Goal: Task Accomplishment & Management: Manage account settings

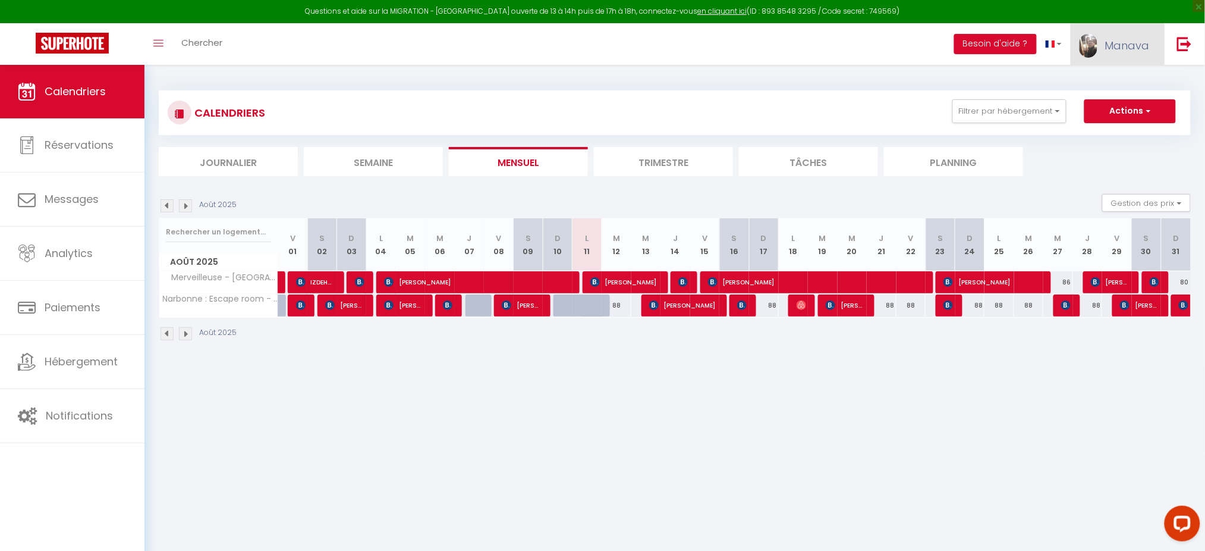
click at [1102, 39] on link "Manava" at bounding box center [1118, 44] width 94 height 42
click at [1107, 75] on link "Paramètres" at bounding box center [1117, 83] width 88 height 20
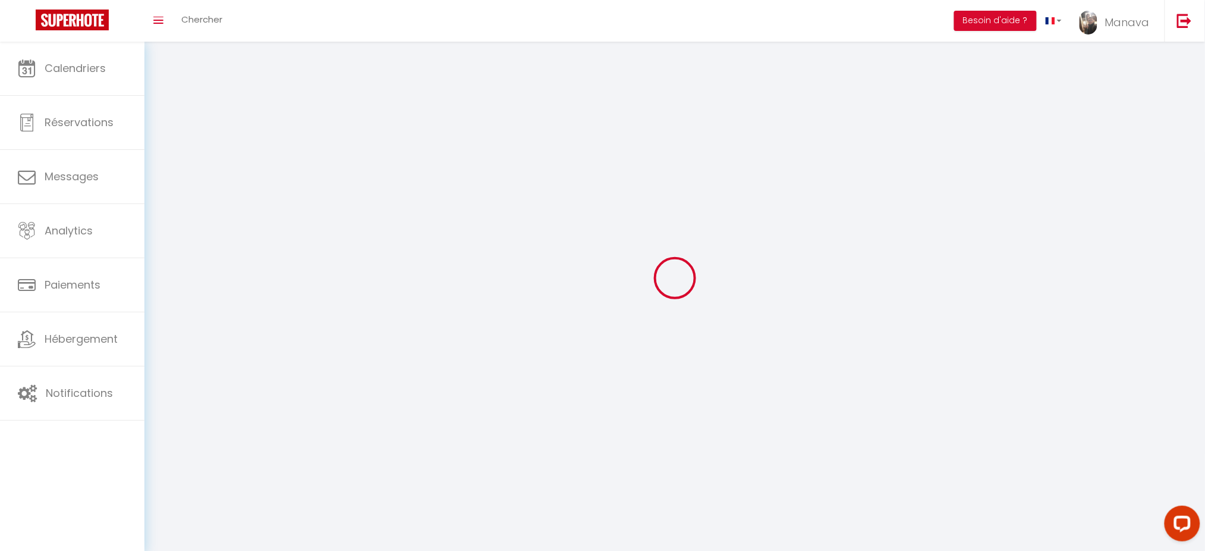
select select "28"
type input "CFeV9cMinzjF2E25cA0LsP1k6"
type input "B2ZZpU5je874BJYZhcb56pHK1"
type input "[URL][DOMAIN_NAME]"
select select "fr"
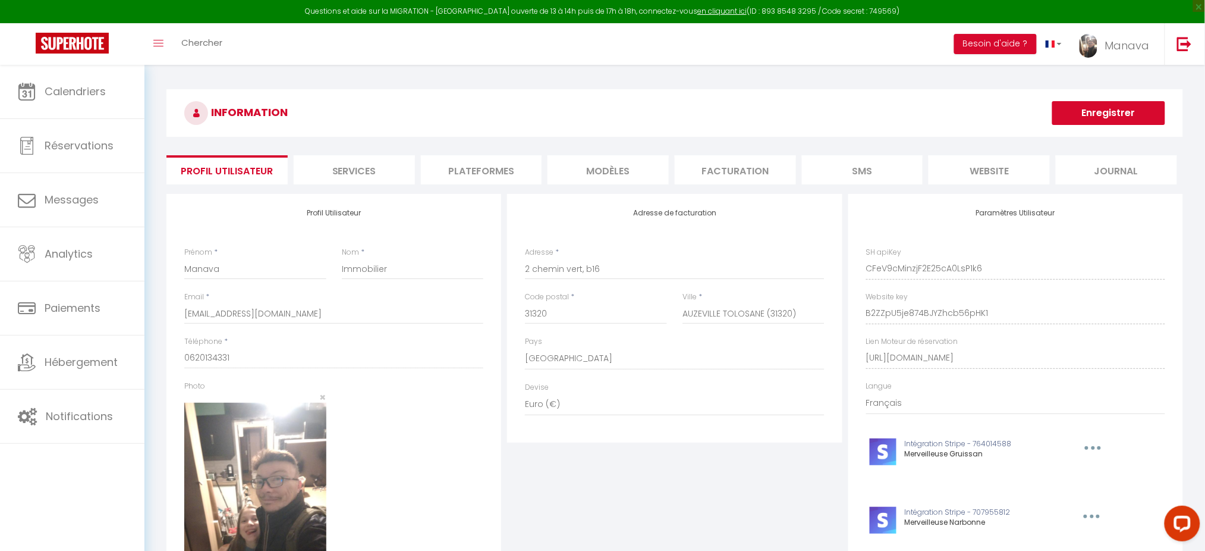
click at [469, 169] on li "Plateformes" at bounding box center [481, 169] width 121 height 29
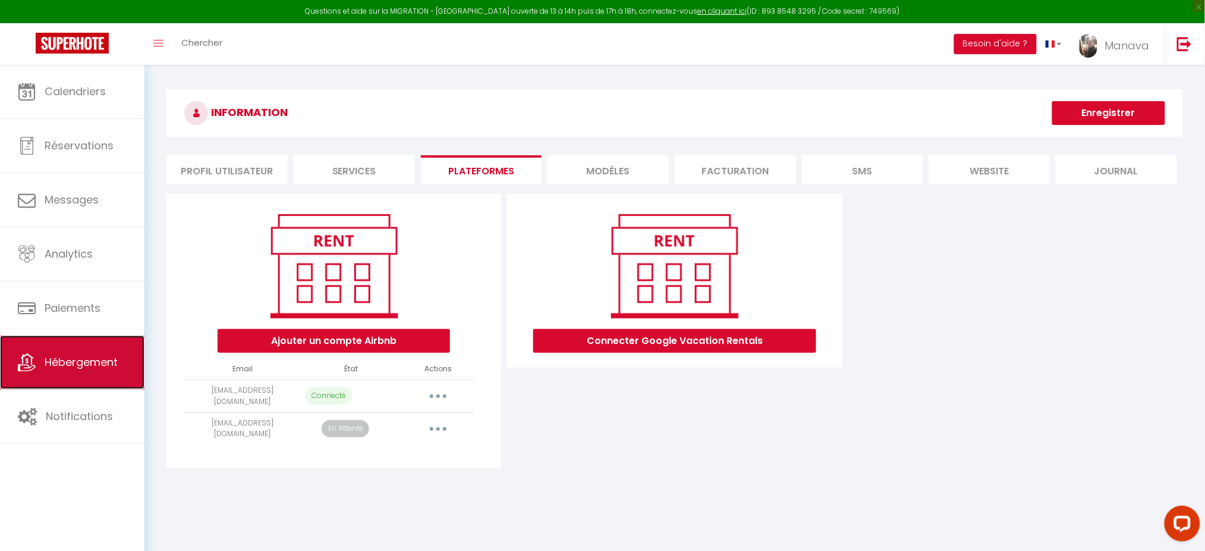
click at [73, 381] on link "Hébergement" at bounding box center [72, 362] width 144 height 54
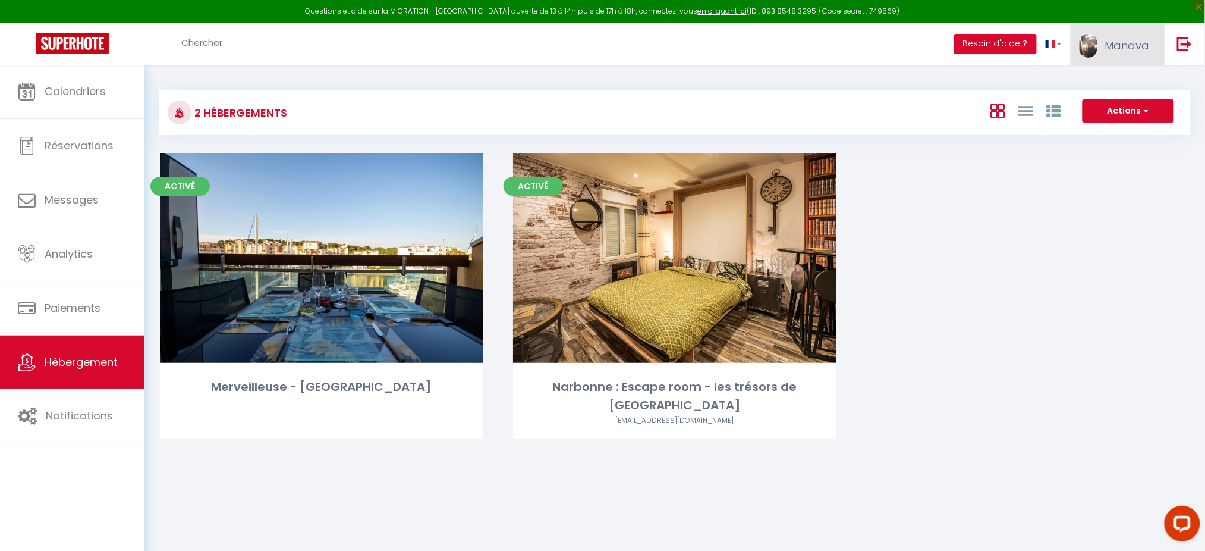
click at [1125, 58] on link "Manava" at bounding box center [1118, 44] width 94 height 42
click at [1095, 81] on link "Paramètres" at bounding box center [1117, 83] width 88 height 20
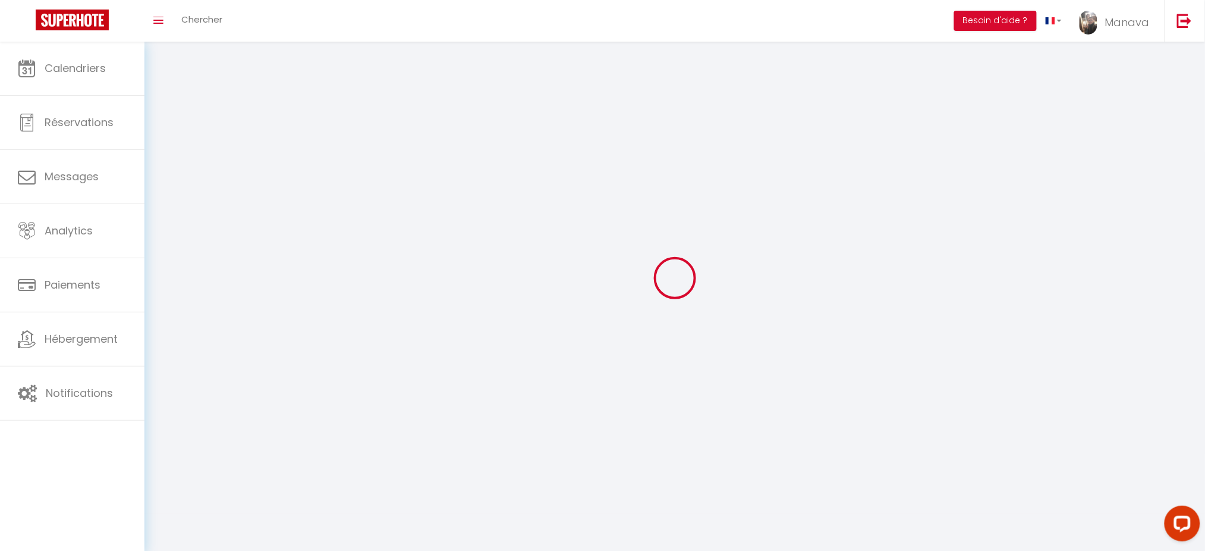
type input "CFeV9cMinzjF2E25cA0LsP1k6"
type input "B2ZZpU5je874BJYZhcb56pHK1"
type input "[URL][DOMAIN_NAME]"
select select "fr"
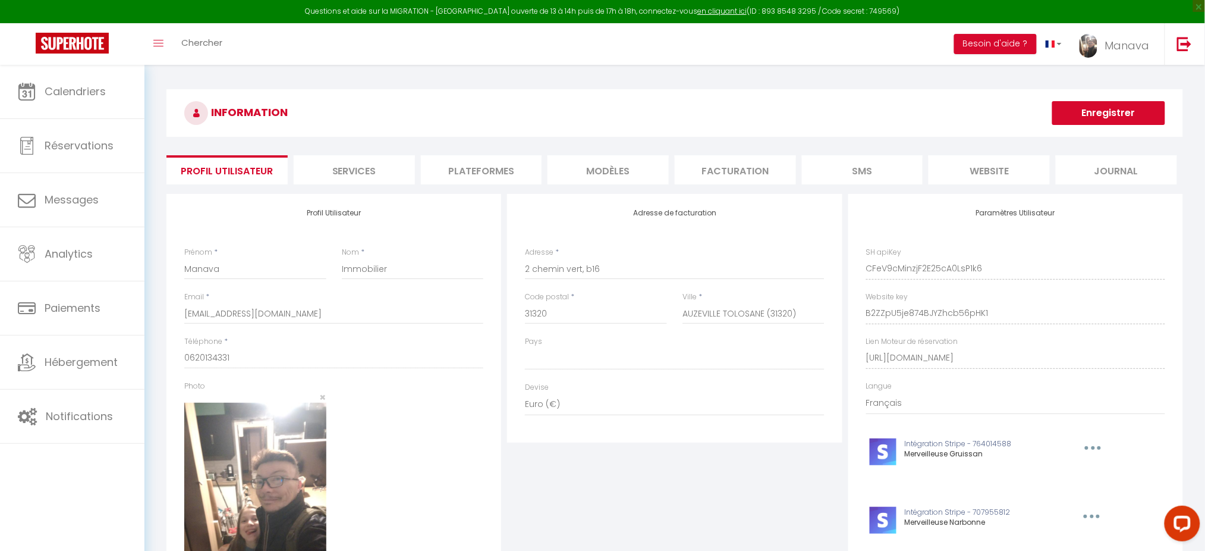
click at [463, 179] on li "Plateformes" at bounding box center [481, 169] width 121 height 29
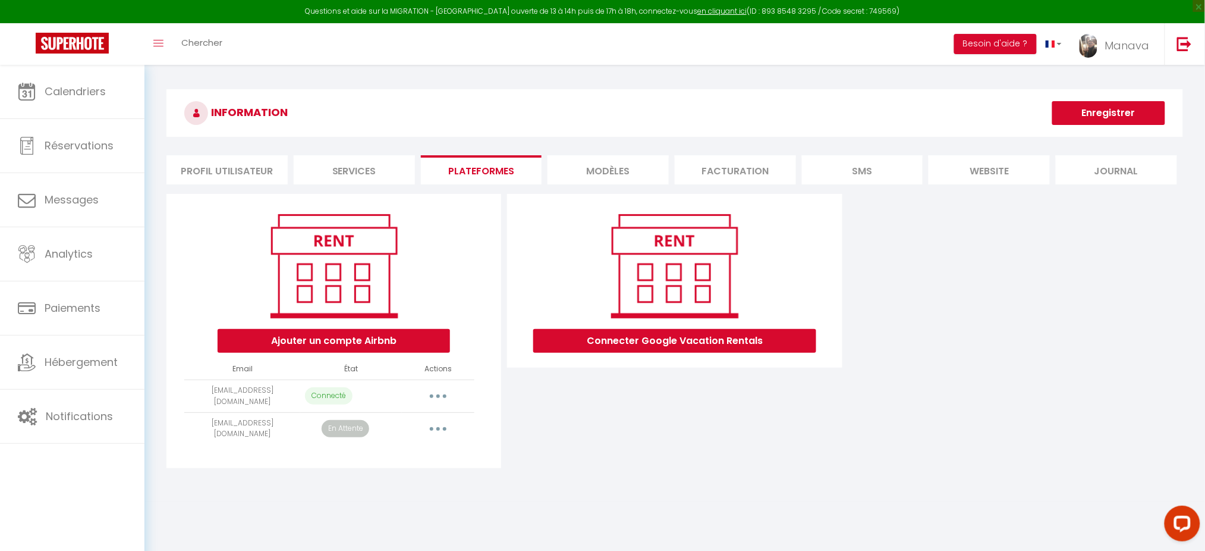
click at [434, 400] on button "button" at bounding box center [438, 395] width 33 height 19
click at [413, 419] on link "Importer les appartements" at bounding box center [385, 423] width 131 height 20
select select "35792"
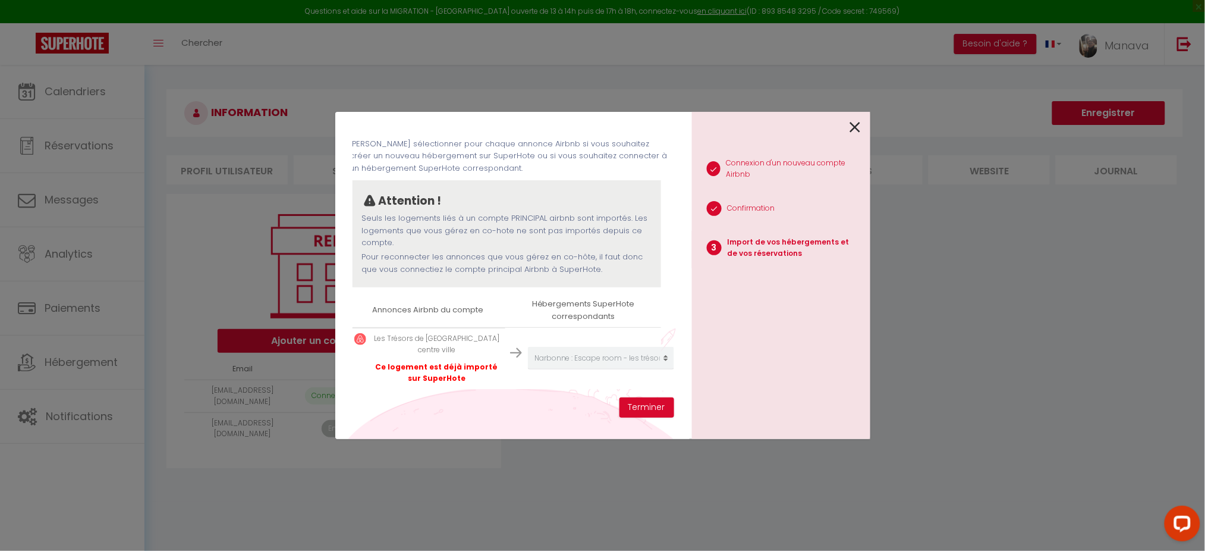
scroll to position [58, 4]
click at [855, 128] on icon at bounding box center [855, 127] width 11 height 18
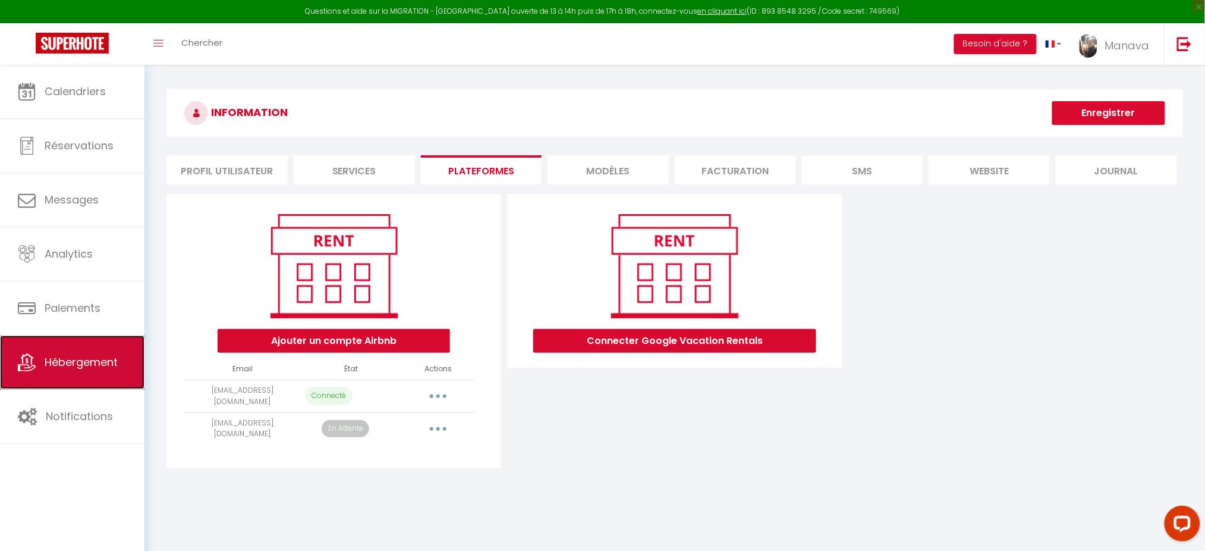
click at [95, 367] on span "Hébergement" at bounding box center [81, 361] width 73 height 15
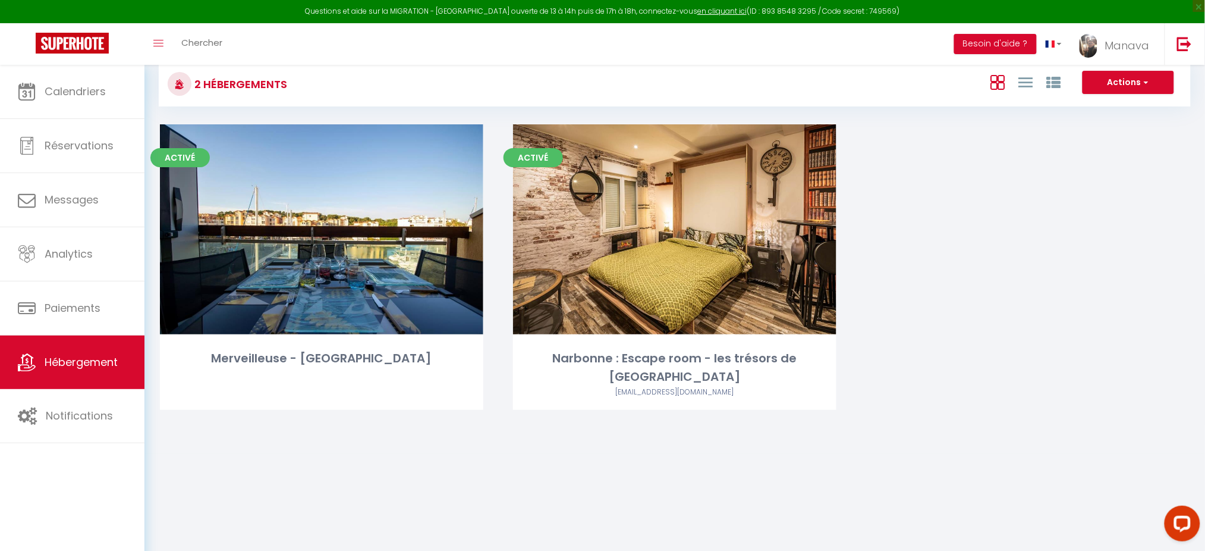
scroll to position [29, 0]
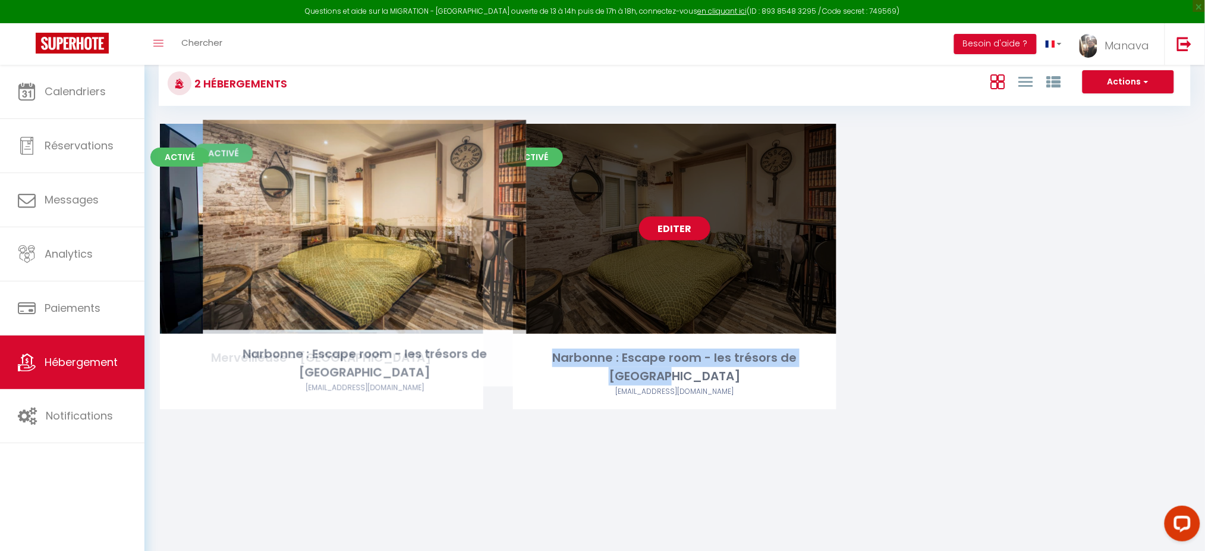
drag, startPoint x: 829, startPoint y: 352, endPoint x: 519, endPoint y: 348, distance: 310.4
click at [519, 348] on div "Narbonne : Escape room - les trésors de Narbonne" at bounding box center [674, 366] width 323 height 37
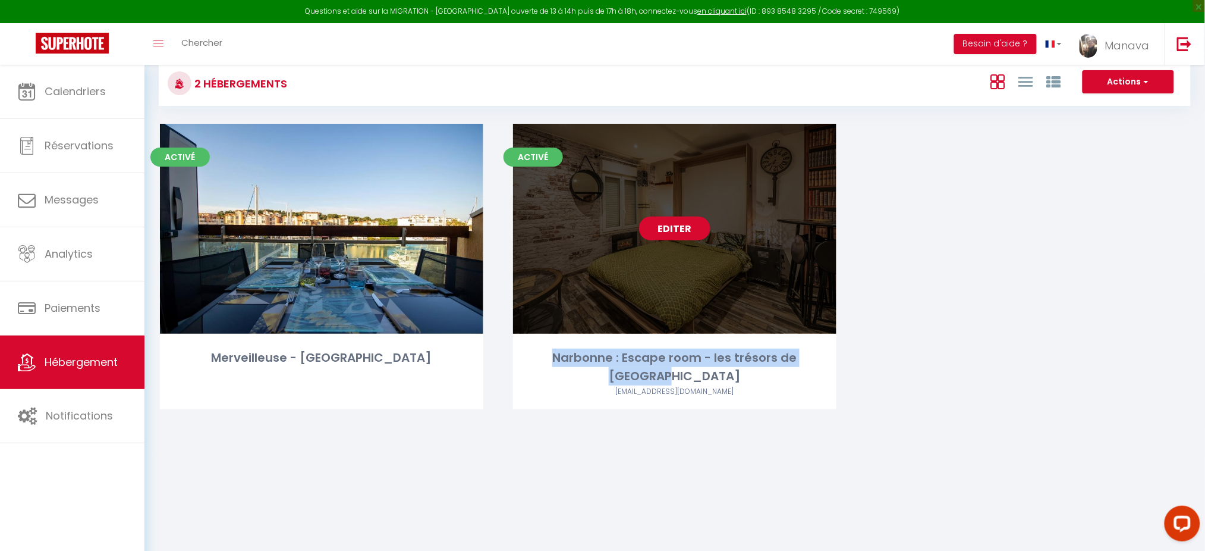
copy div "Narbonne : Escape room - les trésors de Narbonne"
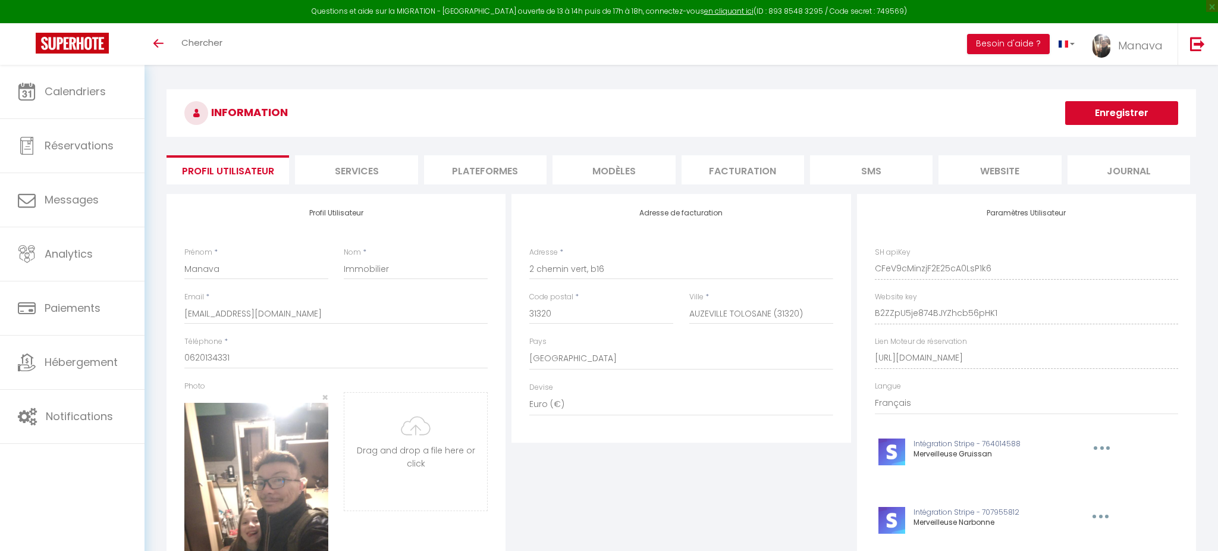
select select "28"
select select "fr"
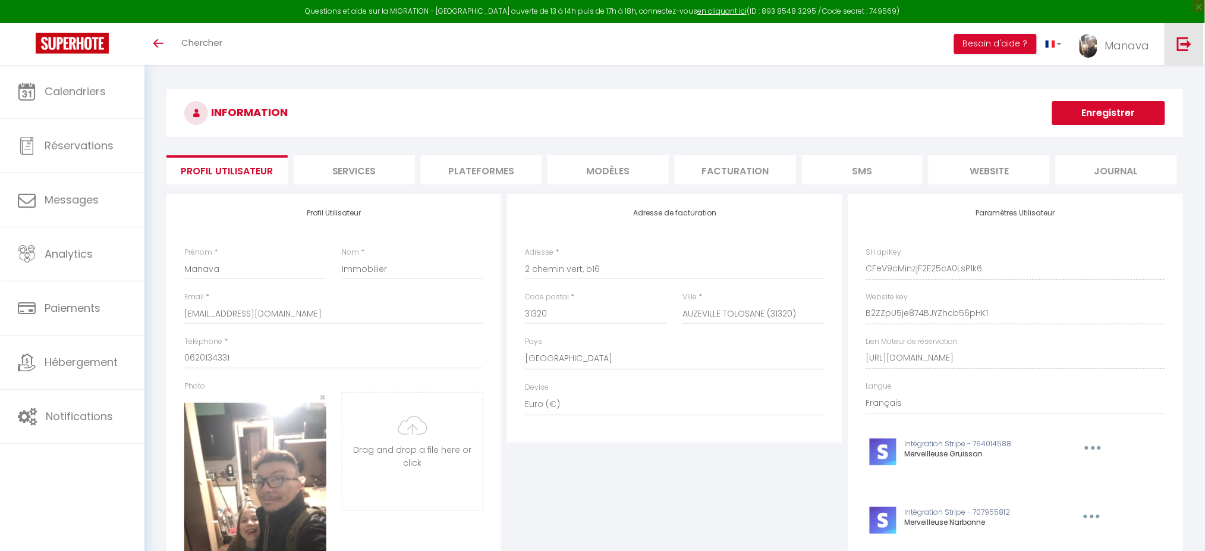
click at [1185, 42] on img at bounding box center [1184, 43] width 15 height 15
click at [1185, 45] on img at bounding box center [1184, 43] width 15 height 15
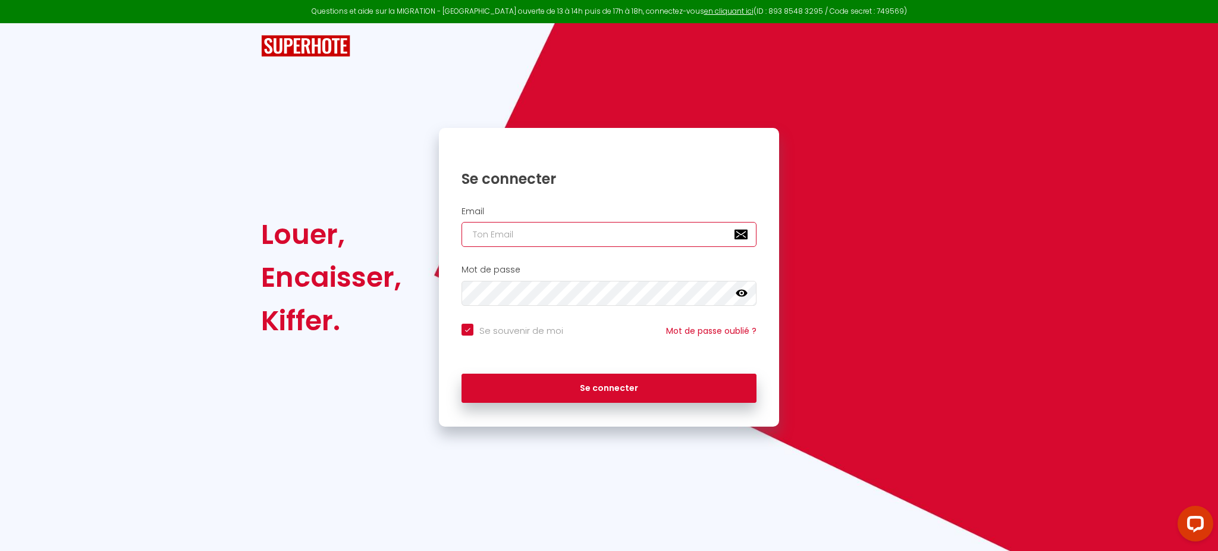
type input "[PERSON_NAME][EMAIL_ADDRESS][DOMAIN_NAME]"
checkbox input "true"
click at [615, 237] on input "[PERSON_NAME][EMAIL_ADDRESS][DOMAIN_NAME]" at bounding box center [608, 234] width 295 height 25
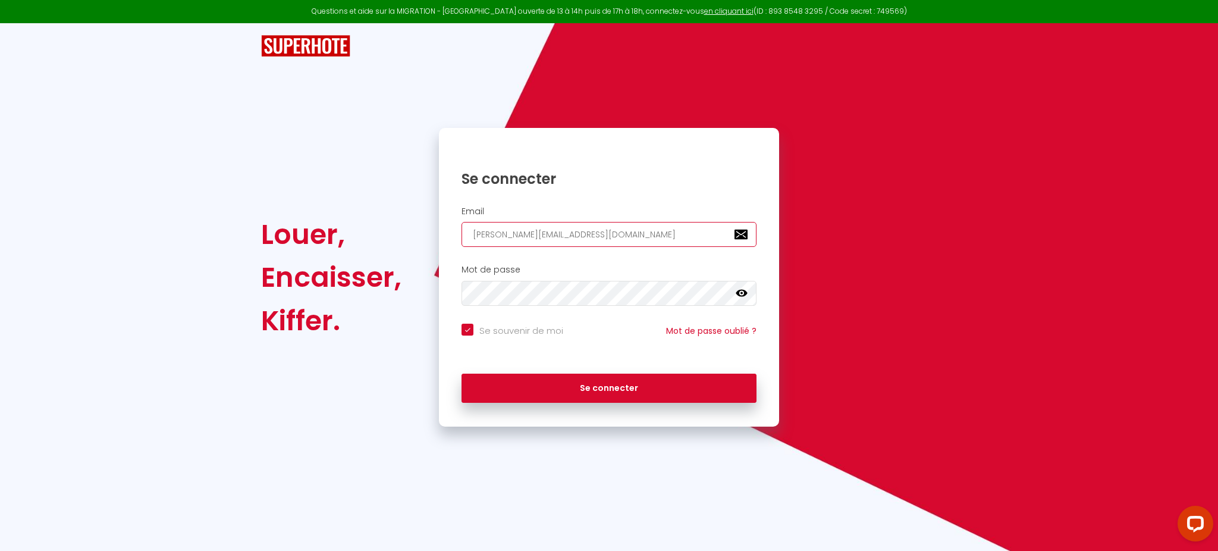
paste input "klewandowski@me"
type input "[EMAIL_ADDRESS][DOMAIN_NAME]"
checkbox input "true"
click at [615, 237] on input "[EMAIL_ADDRESS][DOMAIN_NAME]" at bounding box center [608, 234] width 295 height 25
type input "[EMAIL_ADDRESS][DOMAIN_NAME]"
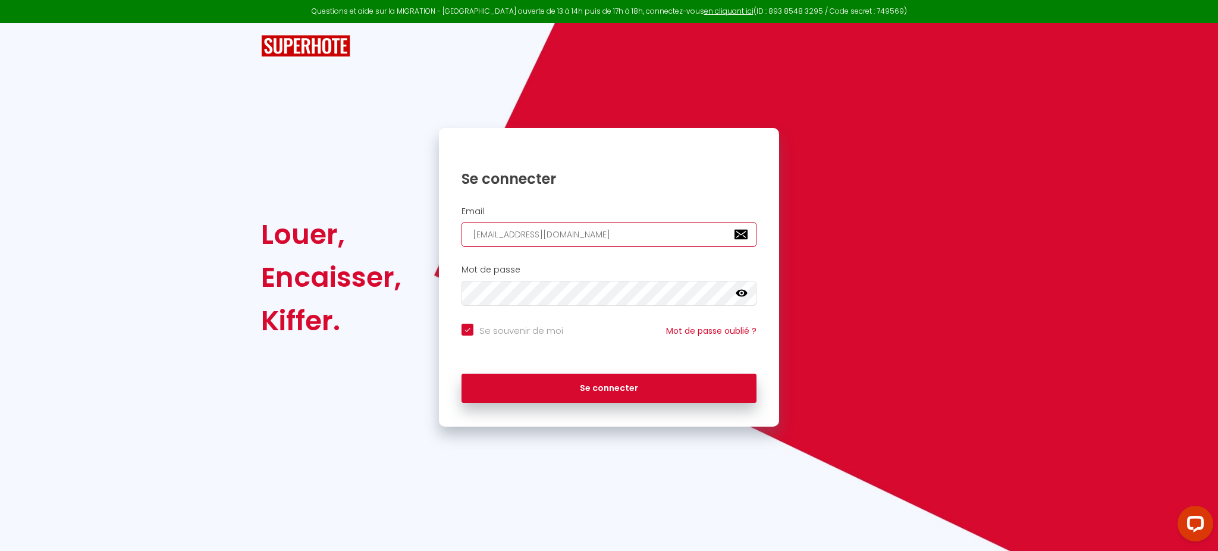
click at [461, 373] on button "Se connecter" at bounding box center [608, 388] width 295 height 30
checkbox input "true"
